Goal: Find specific page/section: Find specific page/section

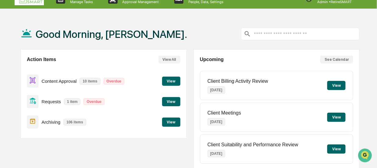
click at [170, 120] on button "View" at bounding box center [171, 121] width 18 height 9
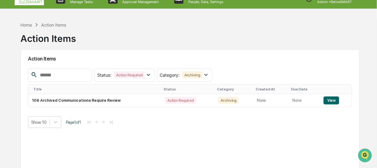
click at [53, 72] on input "text" at bounding box center [63, 75] width 52 height 8
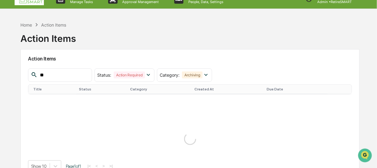
type input "*"
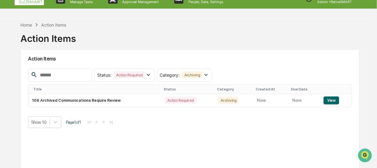
paste input "**********"
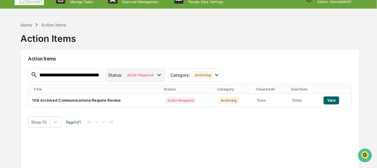
type input "**********"
click at [158, 73] on icon at bounding box center [159, 74] width 7 height 7
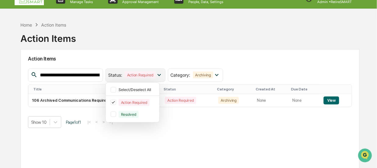
click at [160, 75] on icon at bounding box center [159, 74] width 7 height 7
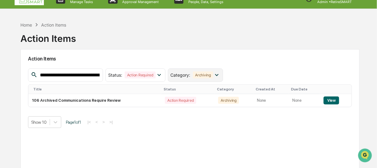
click at [216, 73] on icon at bounding box center [216, 74] width 7 height 7
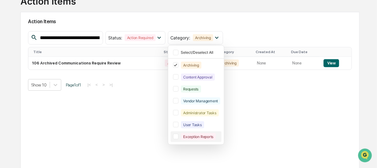
scroll to position [54, 0]
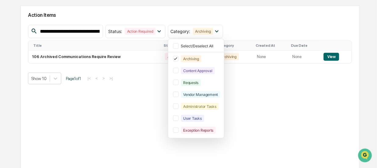
click at [241, 26] on div "**********" at bounding box center [190, 31] width 324 height 13
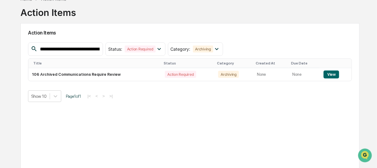
scroll to position [0, 0]
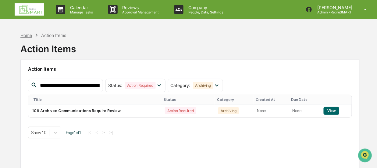
click at [26, 35] on div "Home" at bounding box center [26, 35] width 12 height 5
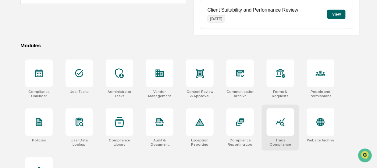
scroll to position [114, 0]
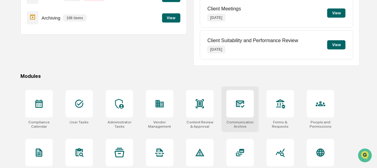
click at [248, 108] on div at bounding box center [240, 103] width 27 height 27
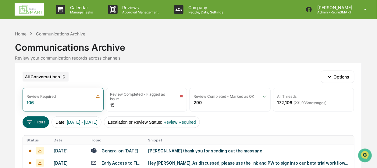
click at [61, 77] on icon at bounding box center [63, 76] width 5 height 5
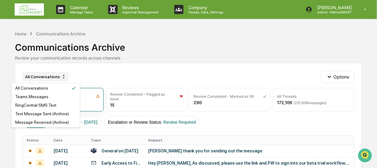
click at [61, 77] on icon at bounding box center [63, 76] width 5 height 5
